Goal: Information Seeking & Learning: Check status

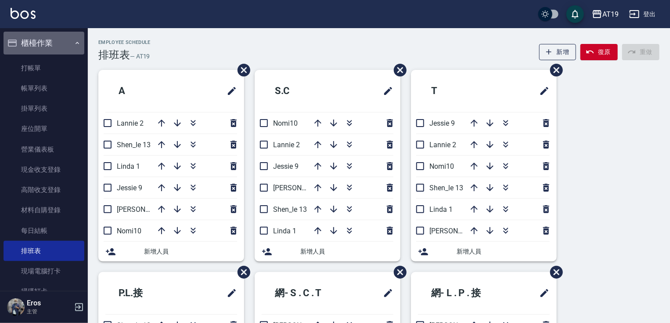
click at [50, 44] on button "櫃檯作業" at bounding box center [44, 43] width 81 height 23
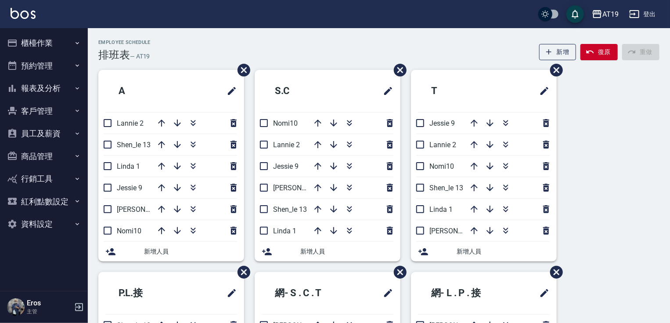
click at [49, 65] on button "預約管理" at bounding box center [44, 65] width 81 height 23
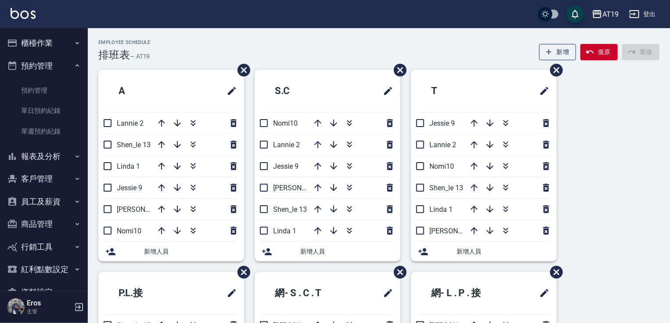
click at [49, 65] on button "預約管理" at bounding box center [44, 65] width 81 height 23
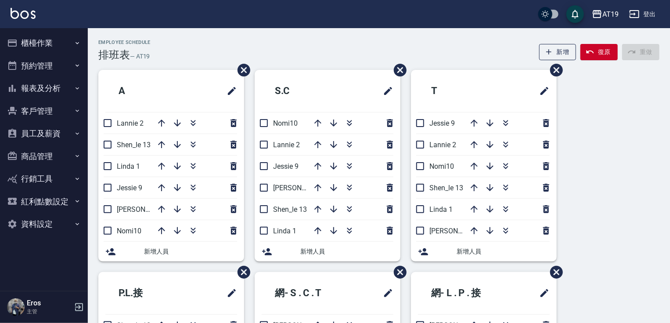
click at [51, 84] on button "報表及分析" at bounding box center [44, 88] width 81 height 23
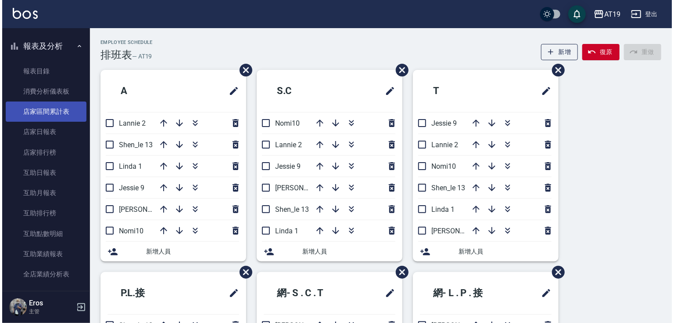
scroll to position [141, 0]
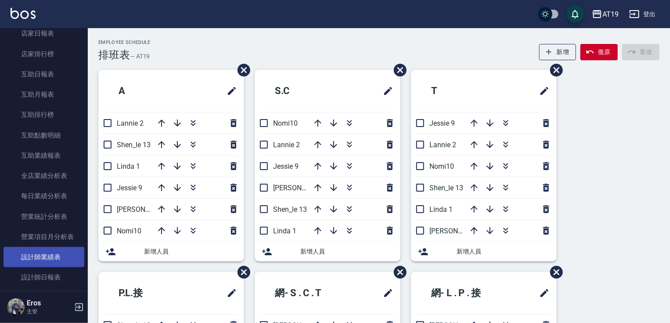
click at [55, 256] on link "設計師業績表" at bounding box center [44, 257] width 81 height 20
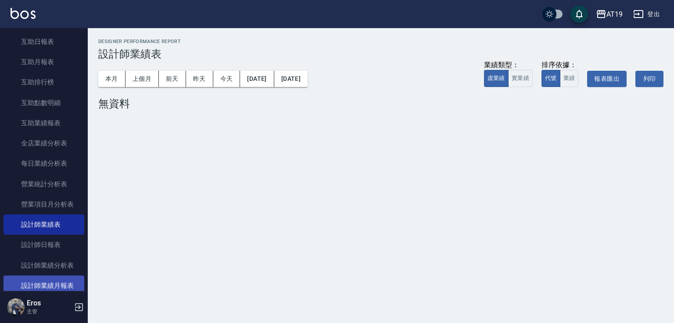
scroll to position [211, 0]
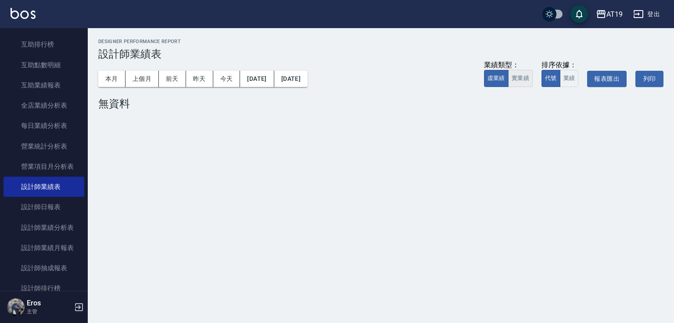
click at [524, 79] on button "實業績" at bounding box center [520, 78] width 25 height 17
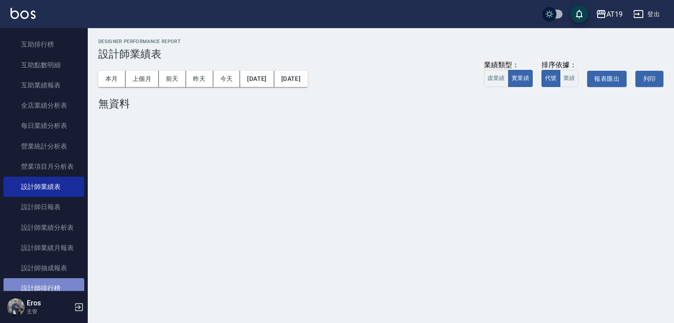
click at [50, 289] on link "設計師排行榜" at bounding box center [44, 288] width 81 height 20
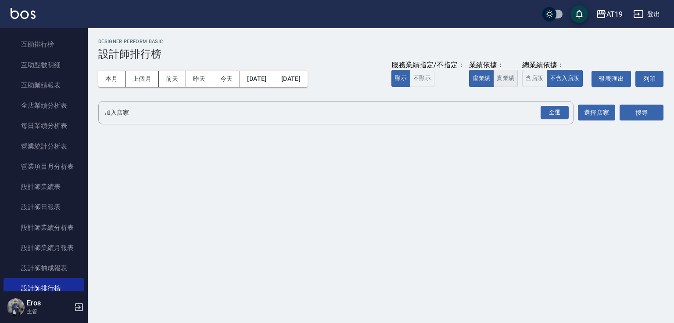
click at [501, 78] on button "實業績" at bounding box center [506, 78] width 25 height 17
drag, startPoint x: 545, startPoint y: 112, endPoint x: 552, endPoint y: 113, distance: 7.1
click at [546, 112] on div "全選" at bounding box center [555, 113] width 28 height 14
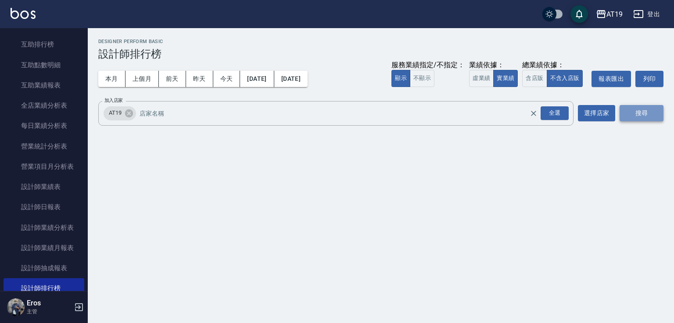
click at [629, 107] on button "搜尋" at bounding box center [642, 113] width 44 height 16
